Goal: Ask a question

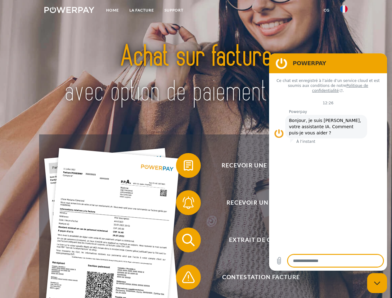
click at [69, 11] on img at bounding box center [69, 10] width 50 height 6
click at [344, 11] on img at bounding box center [343, 8] width 7 height 7
click at [326, 10] on link "CG" at bounding box center [326, 10] width 16 height 11
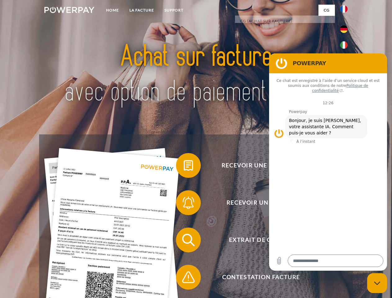
click at [184, 167] on span at bounding box center [178, 165] width 31 height 31
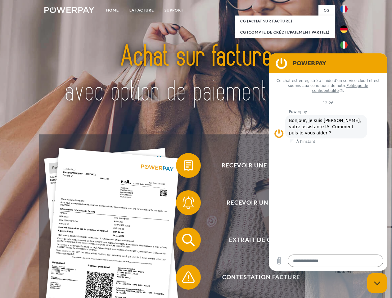
click at [184, 204] on span at bounding box center [178, 202] width 31 height 31
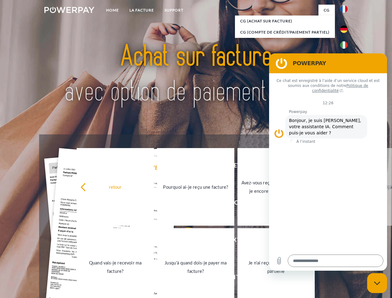
click at [184, 241] on link "Jusqu'à quand dois-je payer ma facture?" at bounding box center [195, 267] width 77 height 78
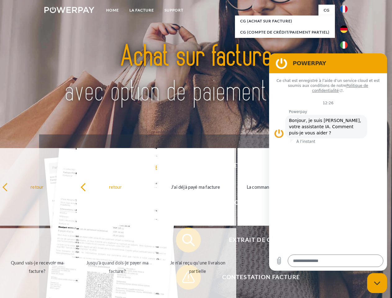
click at [184, 278] on span at bounding box center [178, 276] width 31 height 31
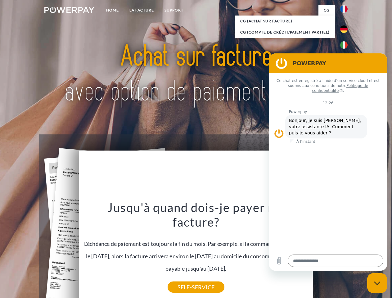
click at [377, 283] on icon "Fermer la fenêtre de messagerie" at bounding box center [377, 283] width 7 height 4
type textarea "*"
